Goal: Task Accomplishment & Management: Manage account settings

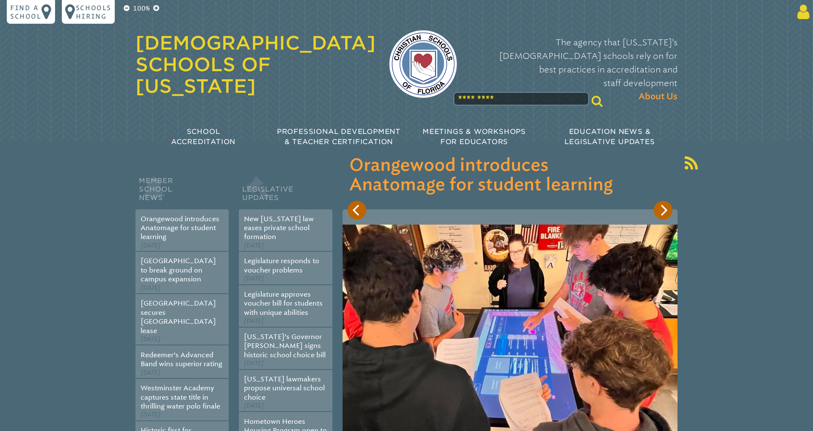
click at [809, 12] on icon at bounding box center [802, 11] width 16 height 17
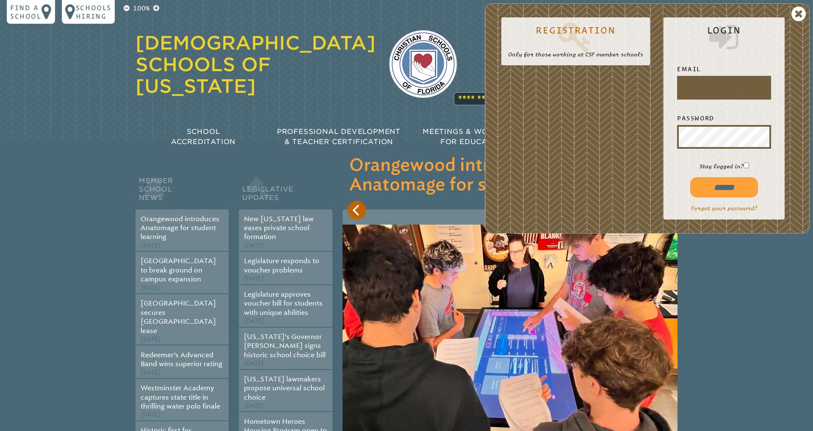
click at [694, 81] on input "text" at bounding box center [724, 87] width 91 height 20
type input "**********"
click at [703, 182] on input "******" at bounding box center [724, 187] width 68 height 20
type input "**********"
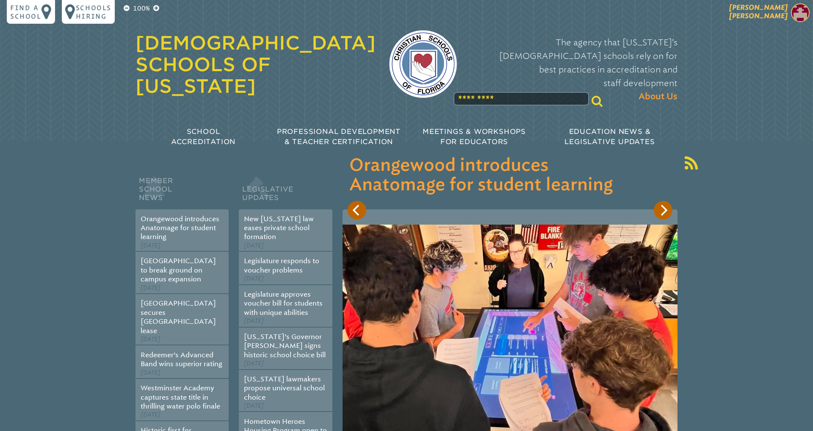
click at [771, 11] on span "[PERSON_NAME]" at bounding box center [758, 11] width 58 height 17
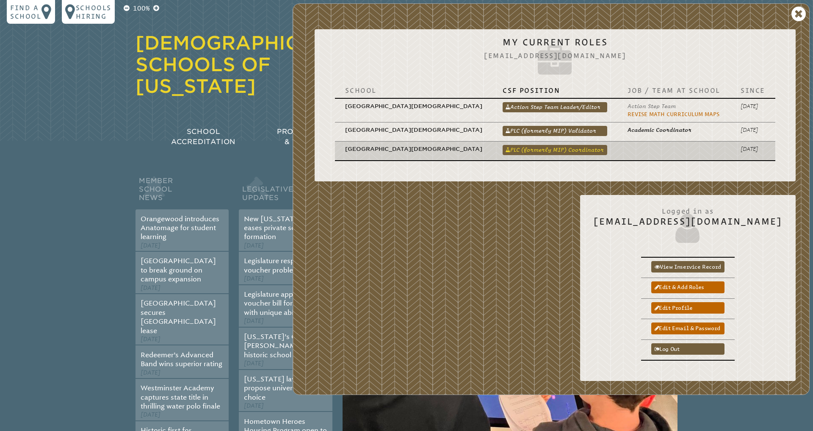
click at [558, 145] on link "PLC (formerly MIP) Coordinator" at bounding box center [554, 150] width 105 height 10
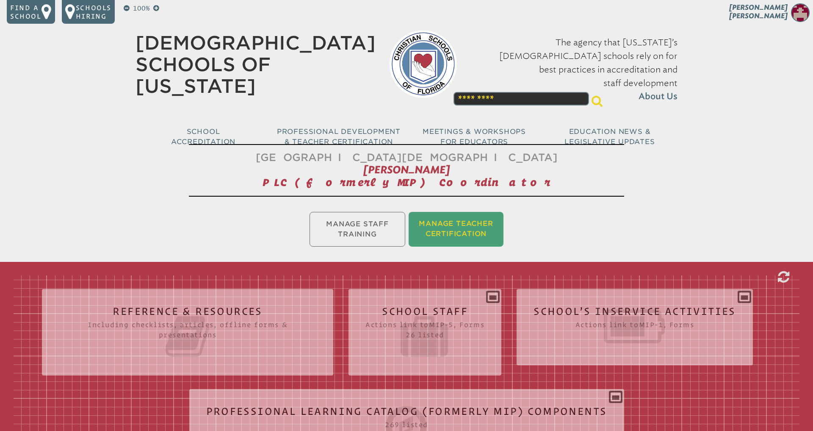
click at [497, 224] on li "Manage Teacher Certification" at bounding box center [455, 229] width 95 height 35
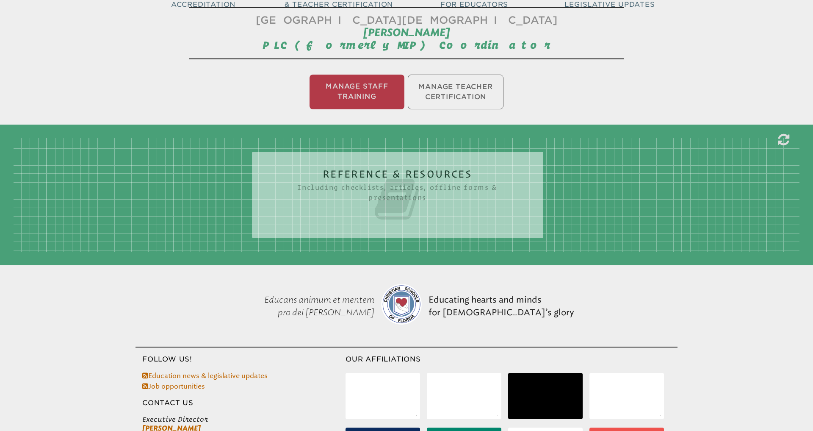
scroll to position [141, 0]
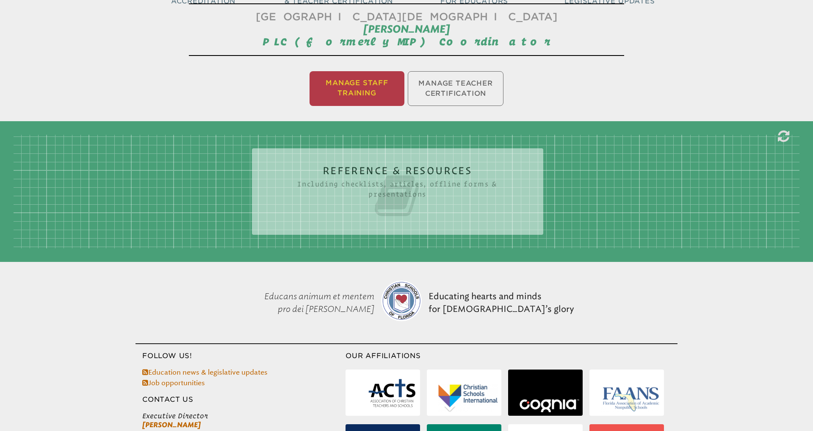
click at [383, 89] on li "Manage Staff Training" at bounding box center [356, 88] width 95 height 35
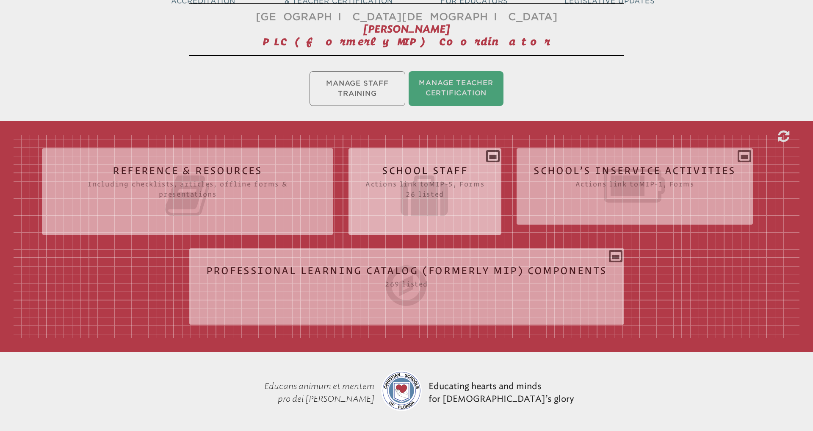
click at [477, 178] on icon at bounding box center [424, 195] width 119 height 47
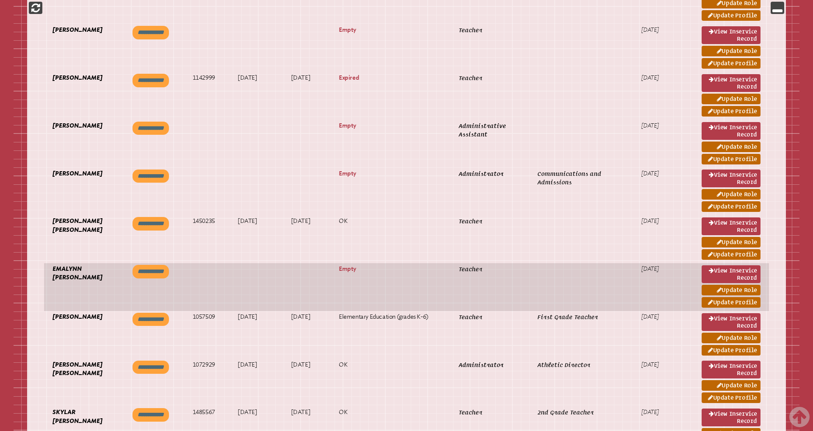
scroll to position [1168, 0]
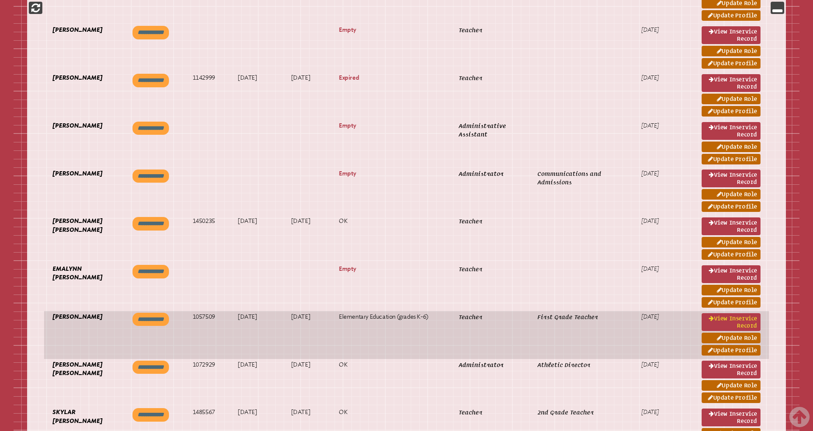
click at [723, 318] on link "View inservice record" at bounding box center [730, 322] width 59 height 18
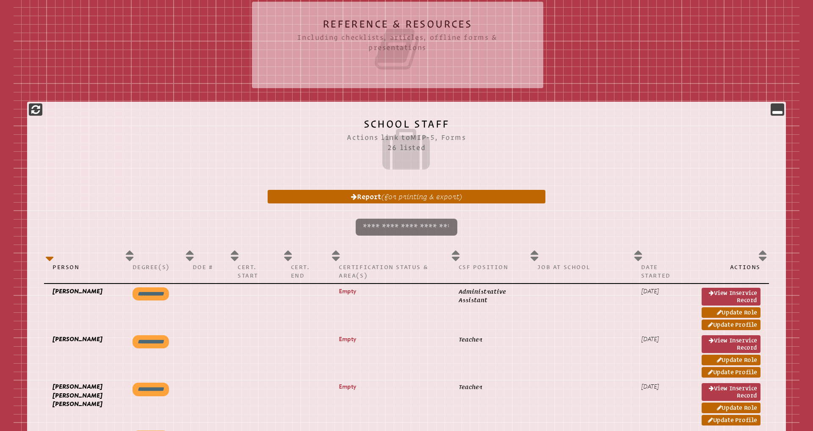
scroll to position [291, 0]
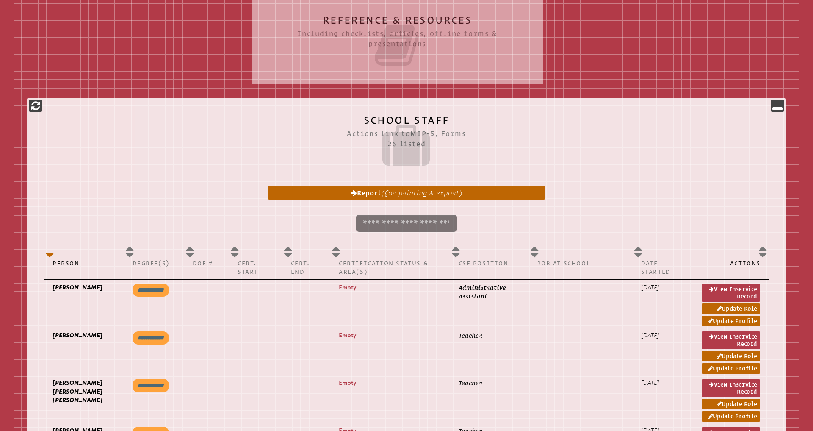
scroll to position [141, 0]
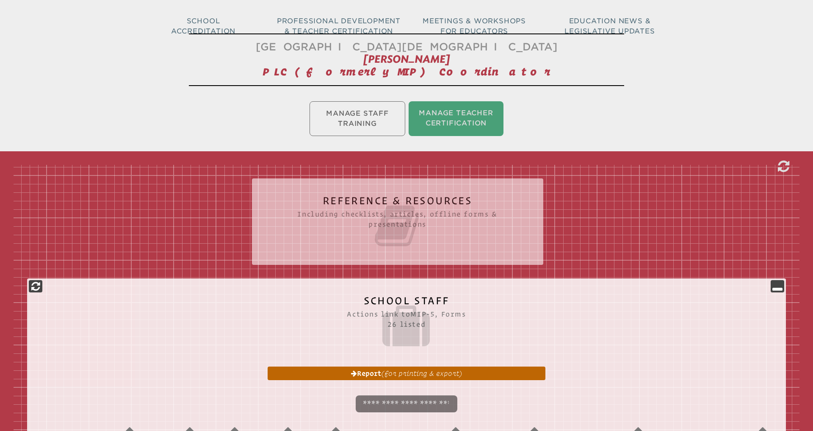
scroll to position [107, 0]
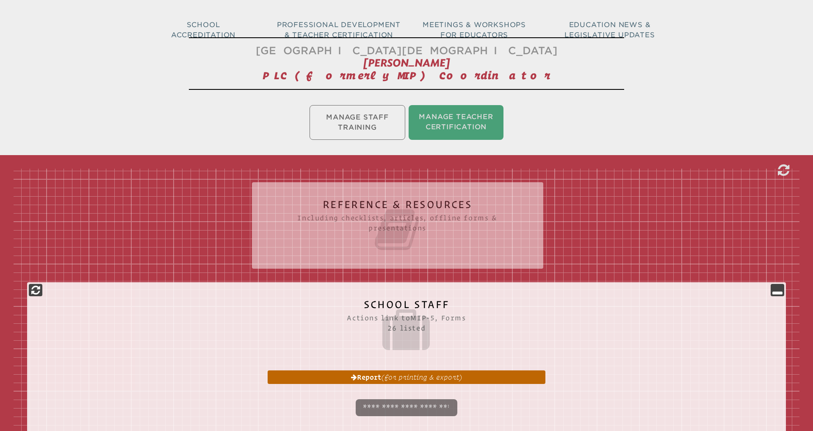
click at [347, 122] on ul "Manage Staff Training Manage Teacher Certification" at bounding box center [406, 122] width 813 height 38
click at [348, 123] on ul "Manage Staff Training Manage Teacher Certification" at bounding box center [406, 122] width 813 height 38
click at [428, 124] on li "Manage Teacher Certification" at bounding box center [455, 122] width 95 height 35
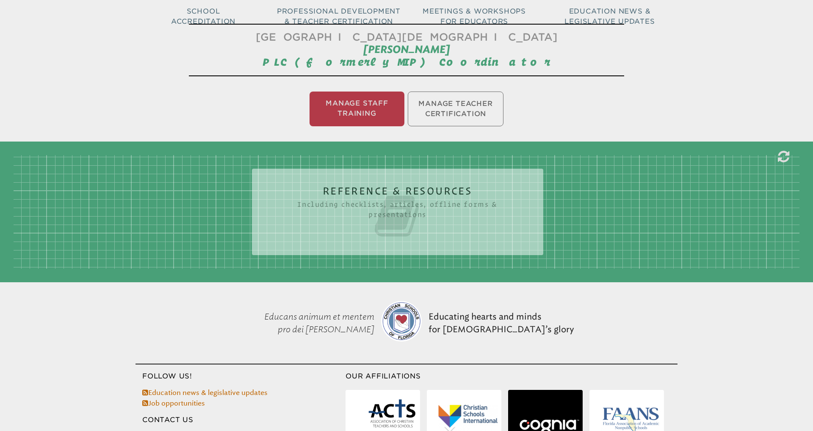
scroll to position [141, 0]
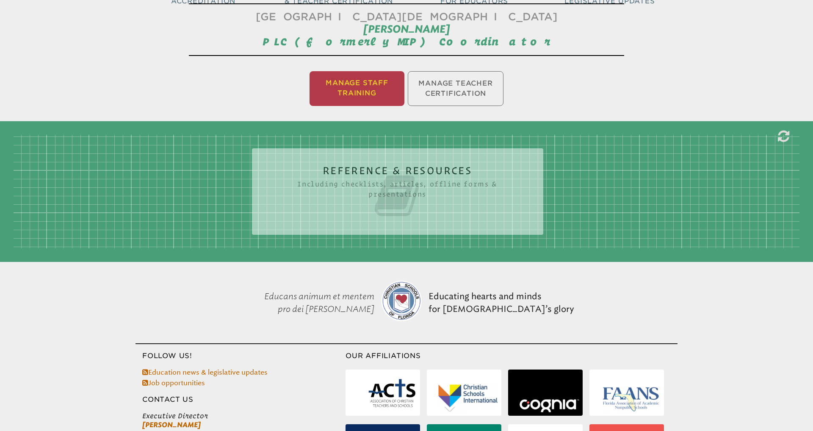
click at [349, 89] on li "Manage Staff Training" at bounding box center [356, 88] width 95 height 35
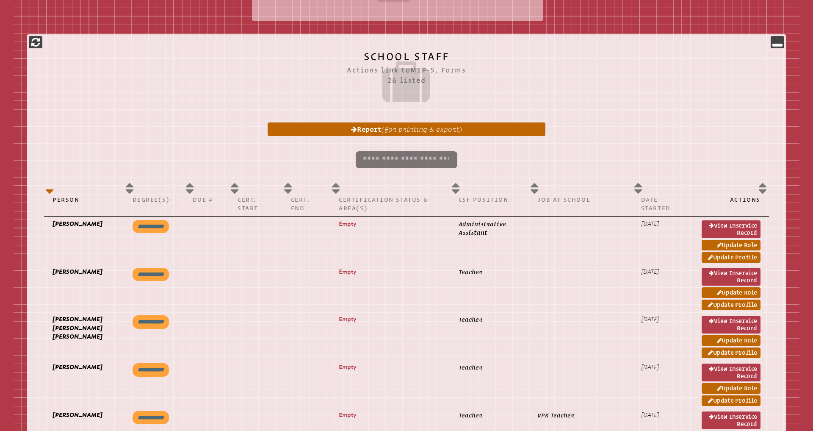
scroll to position [354, 0]
click at [420, 159] on input "search" at bounding box center [407, 160] width 102 height 17
click at [764, 191] on th "Actions" at bounding box center [731, 198] width 76 height 38
click at [763, 190] on th "Actions" at bounding box center [731, 198] width 76 height 38
click at [763, 183] on th "Actions" at bounding box center [731, 198] width 76 height 38
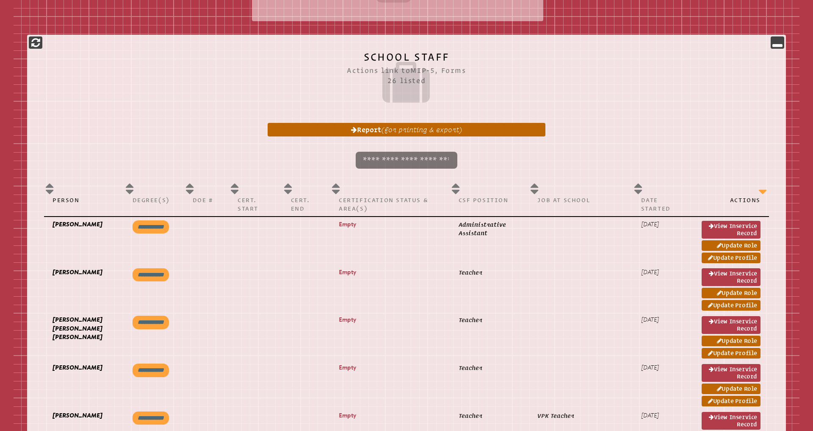
click at [745, 197] on p "Actions" at bounding box center [730, 200] width 59 height 8
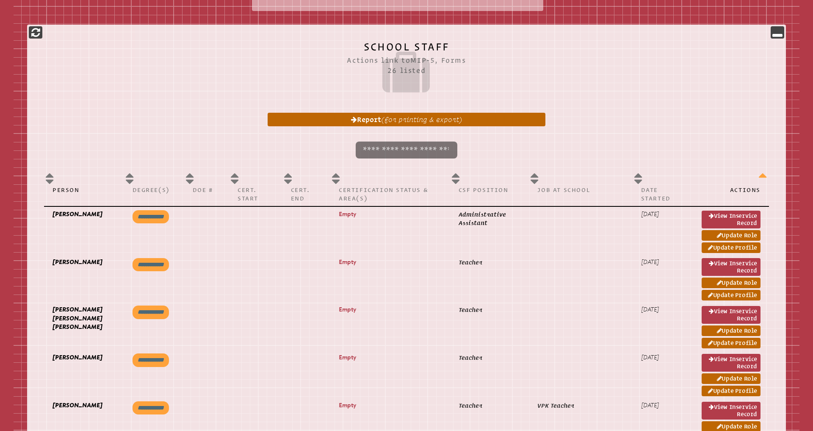
scroll to position [155, 0]
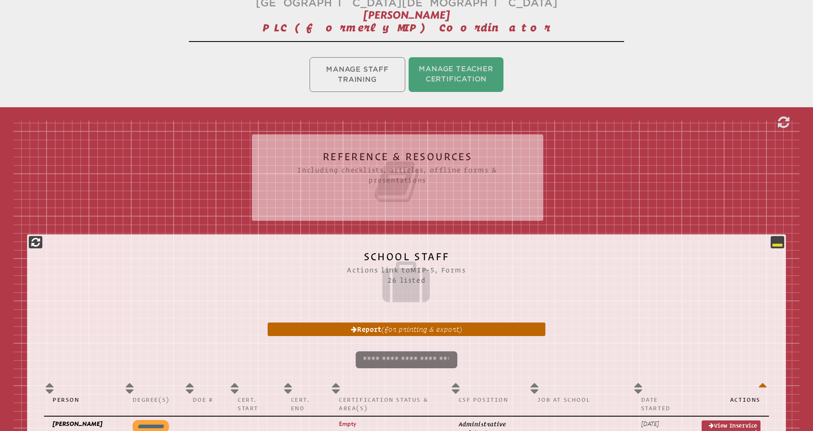
click at [779, 240] on icon at bounding box center [777, 242] width 10 height 10
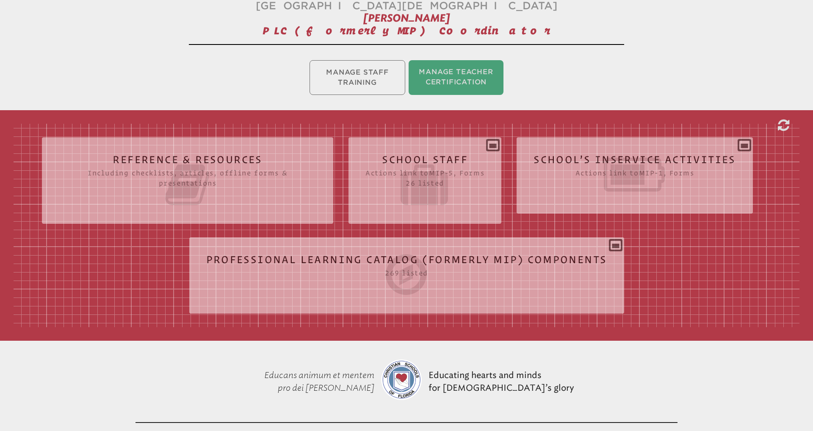
scroll to position [0, 0]
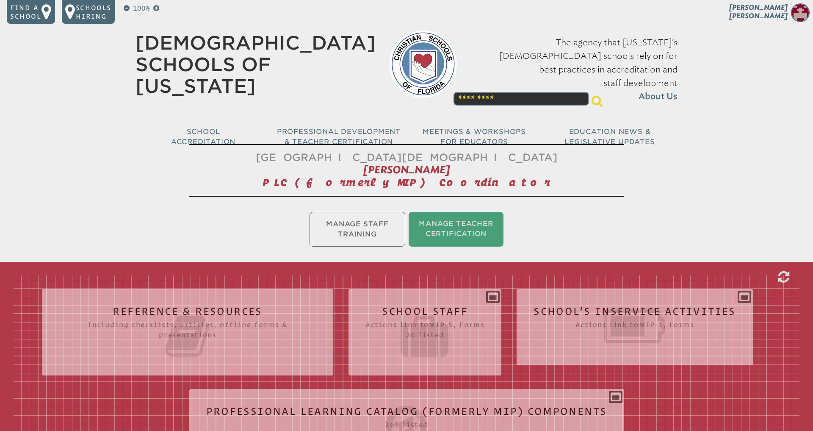
click at [371, 227] on ul "Manage Staff Training Manage Teacher Certification" at bounding box center [406, 229] width 813 height 38
click at [784, 276] on icon at bounding box center [783, 277] width 11 height 14
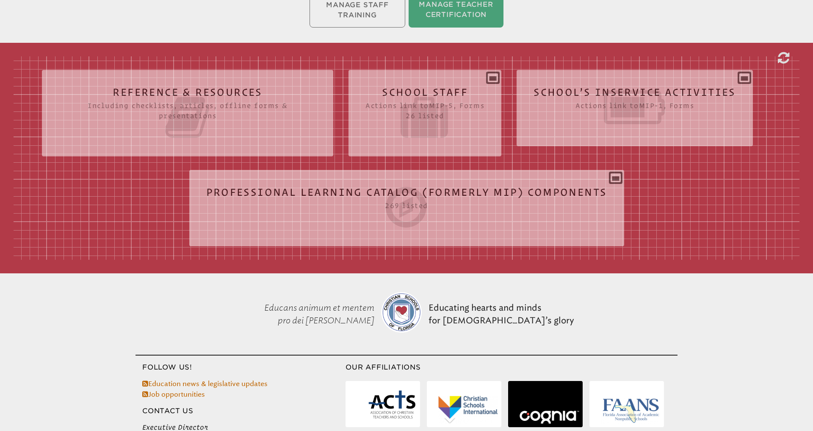
scroll to position [221, 0]
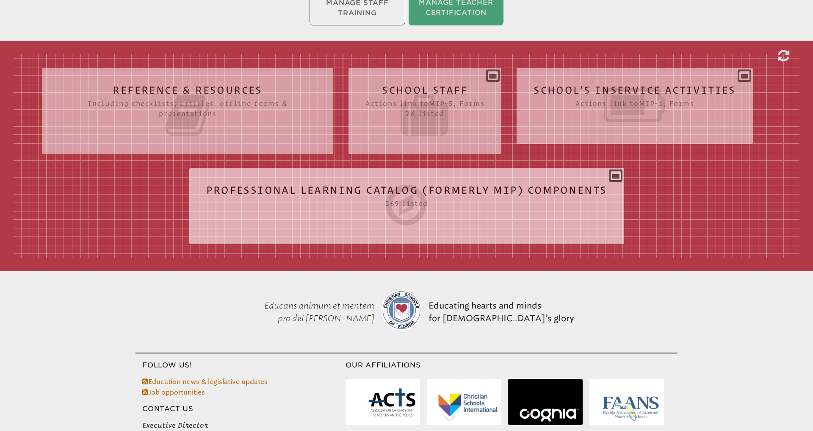
click at [524, 187] on icon at bounding box center [406, 204] width 401 height 47
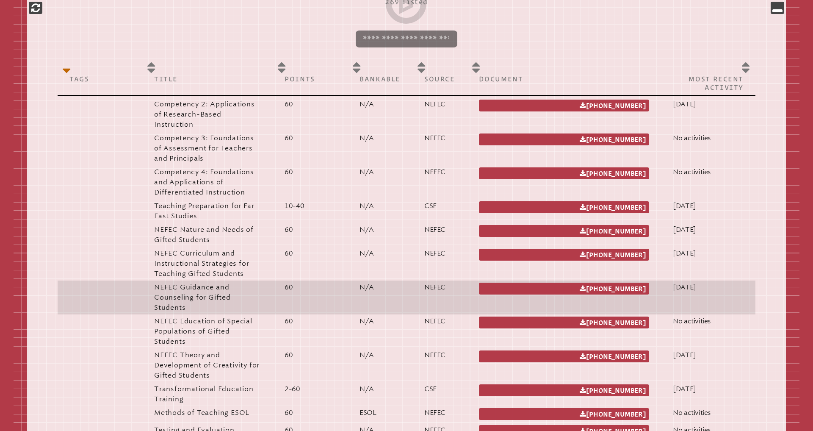
scroll to position [429, 0]
